Goal: Find specific page/section: Find specific page/section

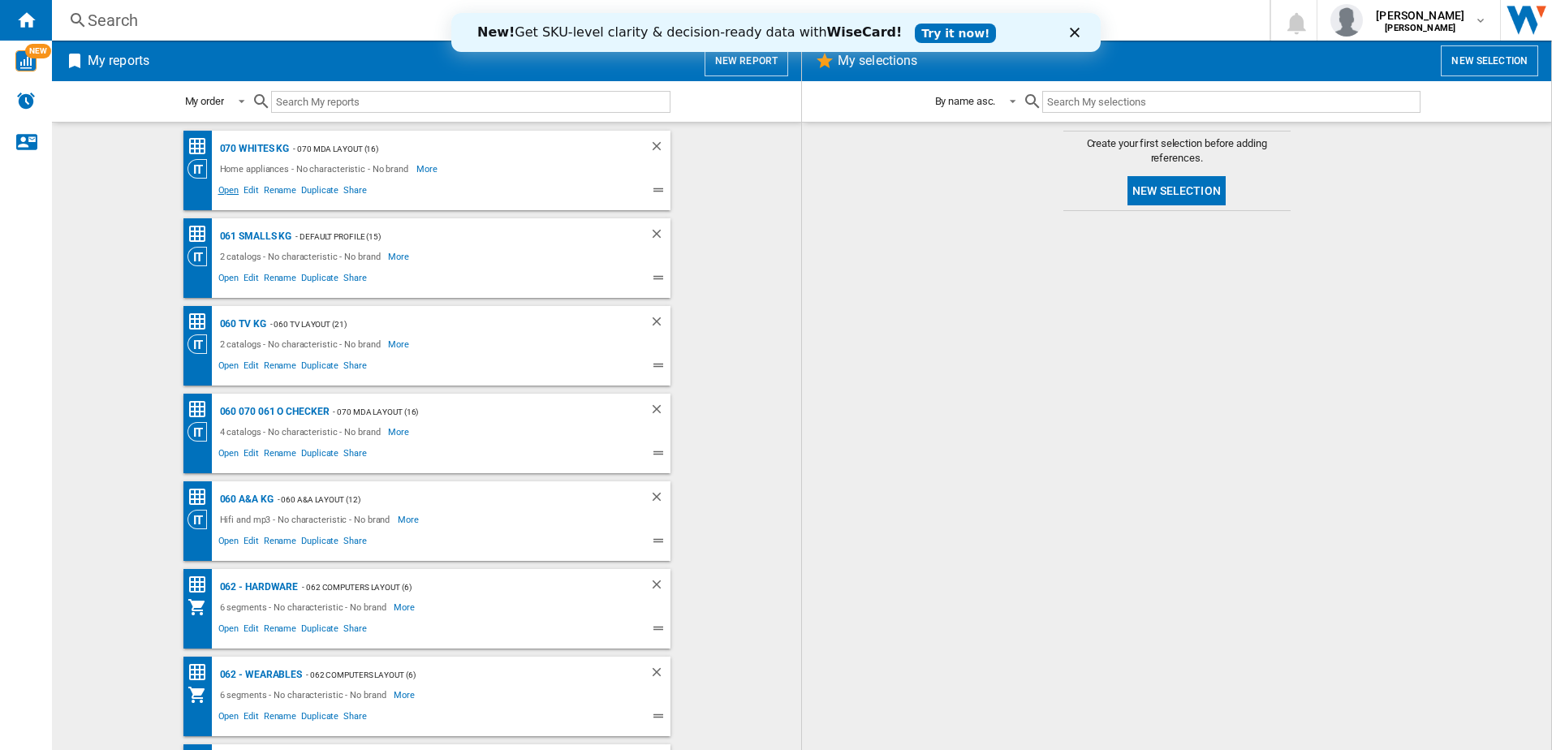
click at [218, 192] on span "Open" at bounding box center [229, 192] width 26 height 19
click at [230, 277] on span "Open" at bounding box center [229, 279] width 26 height 19
click at [225, 363] on span "Open" at bounding box center [229, 367] width 26 height 19
